Goal: Task Accomplishment & Management: Use online tool/utility

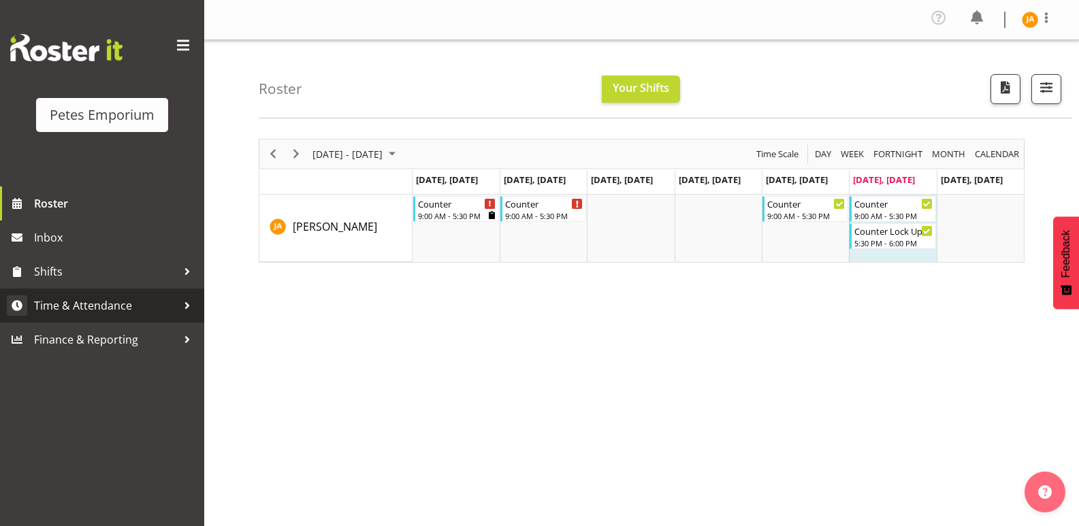
click at [114, 302] on span "Time & Attendance" at bounding box center [105, 305] width 143 height 20
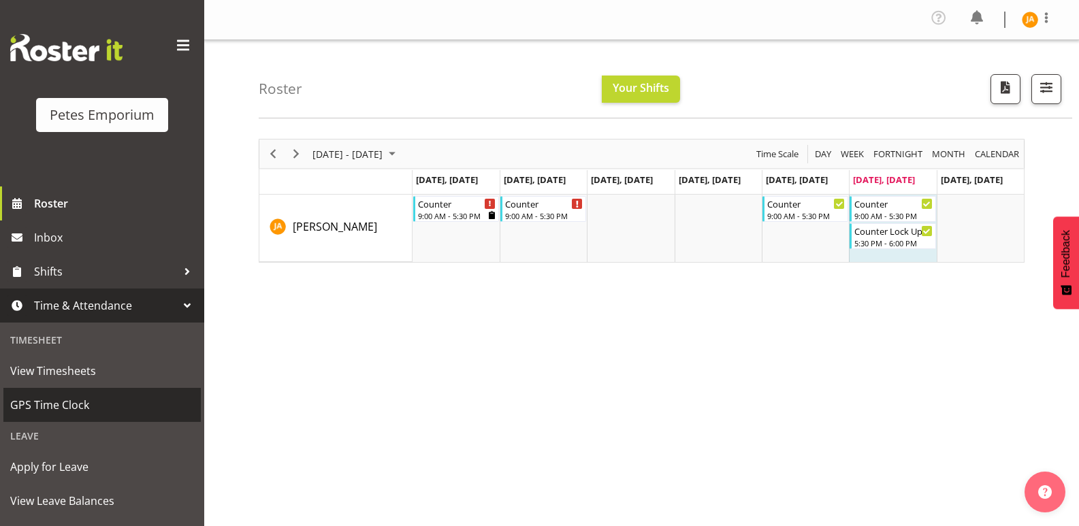
click at [73, 400] on span "GPS Time Clock" at bounding box center [102, 405] width 184 height 20
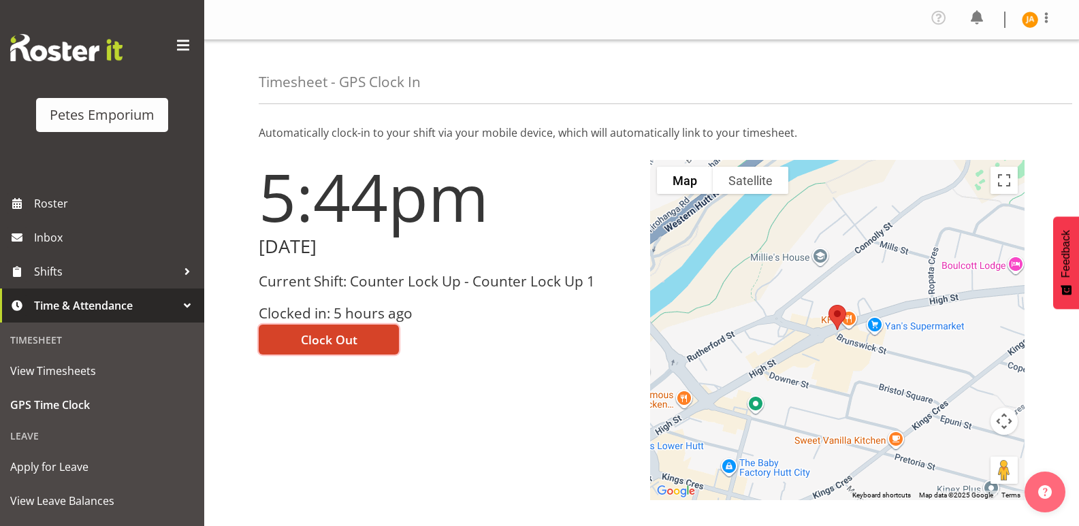
click at [335, 333] on span "Clock Out" at bounding box center [329, 340] width 56 height 18
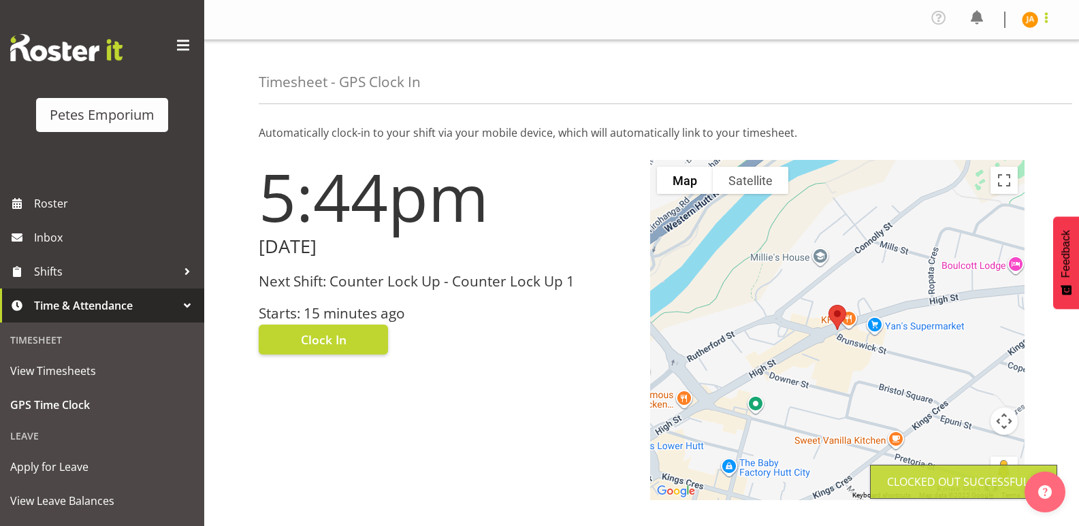
click at [1038, 14] on span at bounding box center [1046, 18] width 16 height 16
click at [983, 76] on link "Log Out" at bounding box center [988, 75] width 131 height 24
